Goal: Task Accomplishment & Management: Use online tool/utility

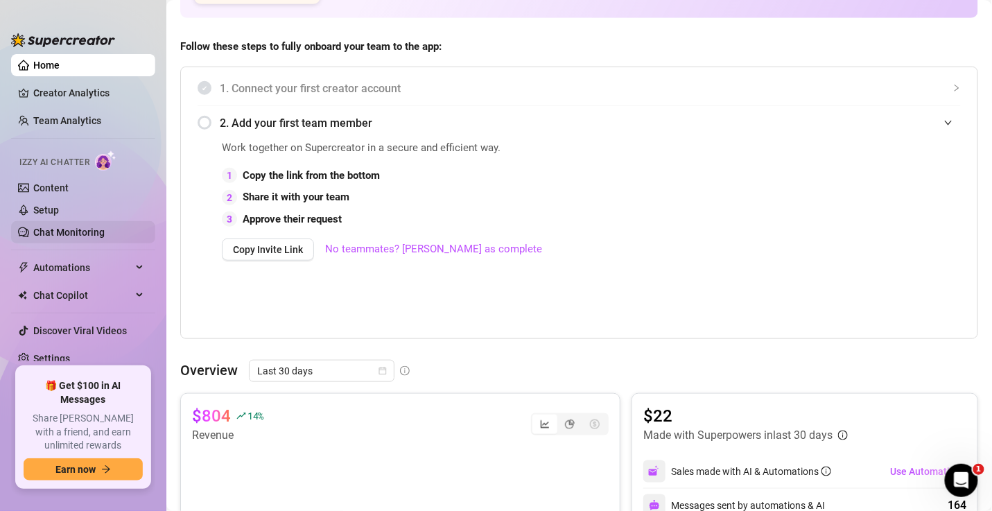
click at [85, 236] on link "Chat Monitoring" at bounding box center [68, 232] width 71 height 11
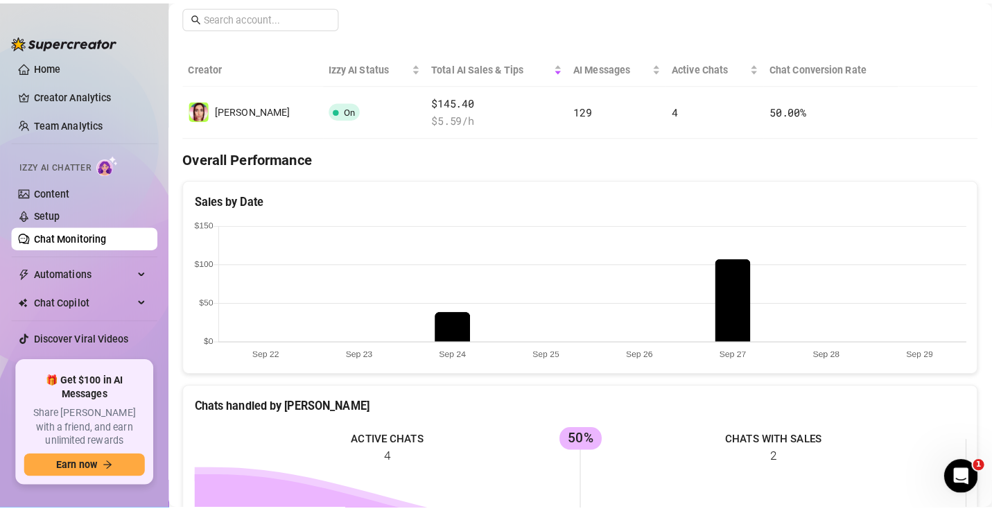
scroll to position [175, 0]
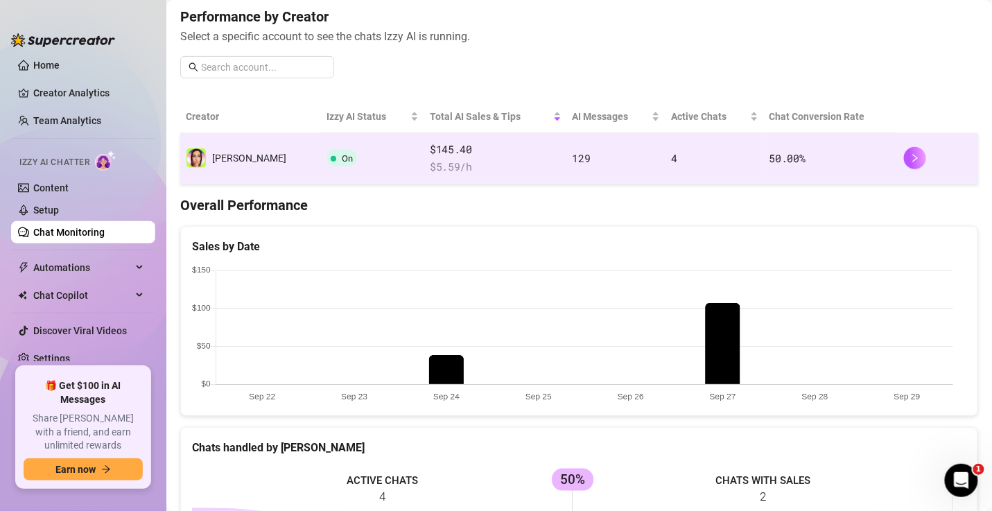
click at [843, 155] on td "50.00 %" at bounding box center [831, 158] width 134 height 51
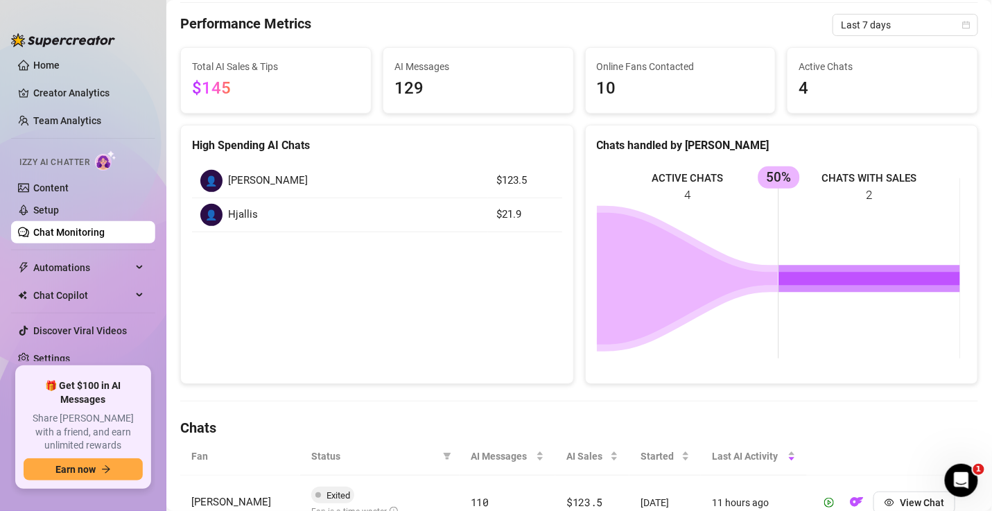
scroll to position [175, 0]
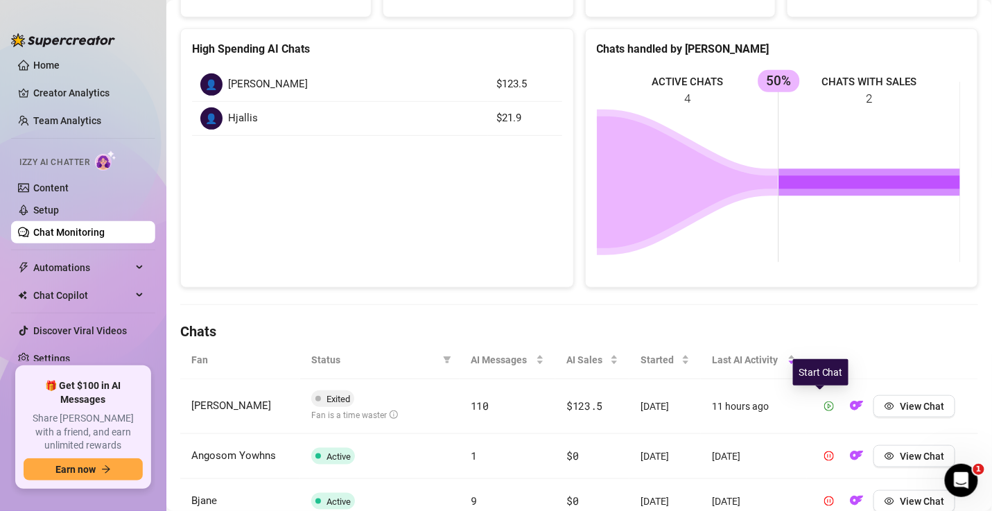
click at [824, 401] on icon "play-circle" at bounding box center [829, 406] width 10 height 10
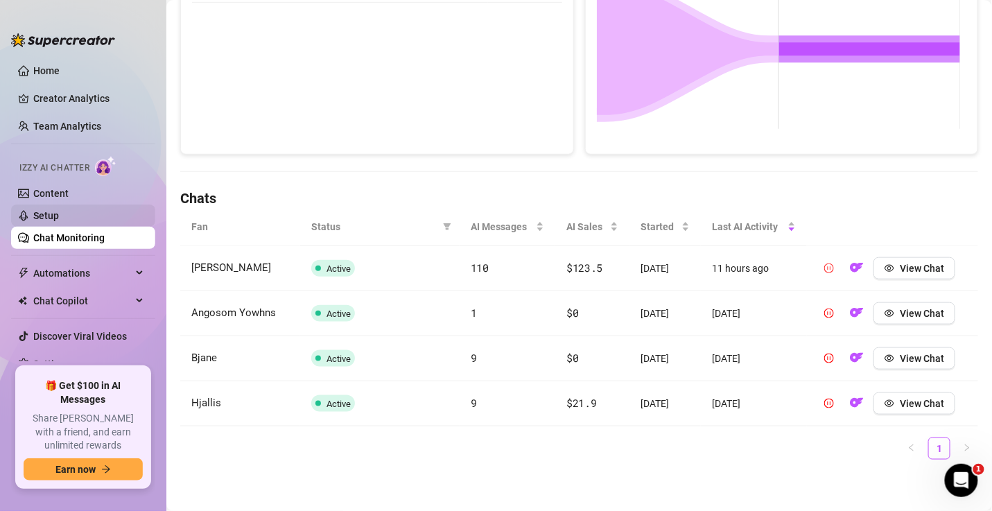
scroll to position [0, 0]
click at [59, 213] on link "Setup" at bounding box center [46, 215] width 26 height 11
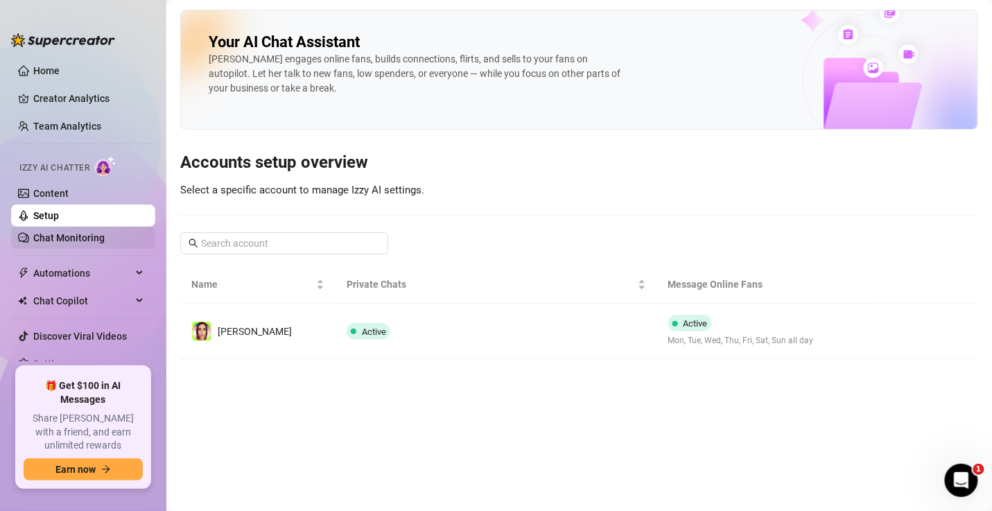
click at [62, 232] on link "Chat Monitoring" at bounding box center [68, 237] width 71 height 11
